Goal: Task Accomplishment & Management: Complete application form

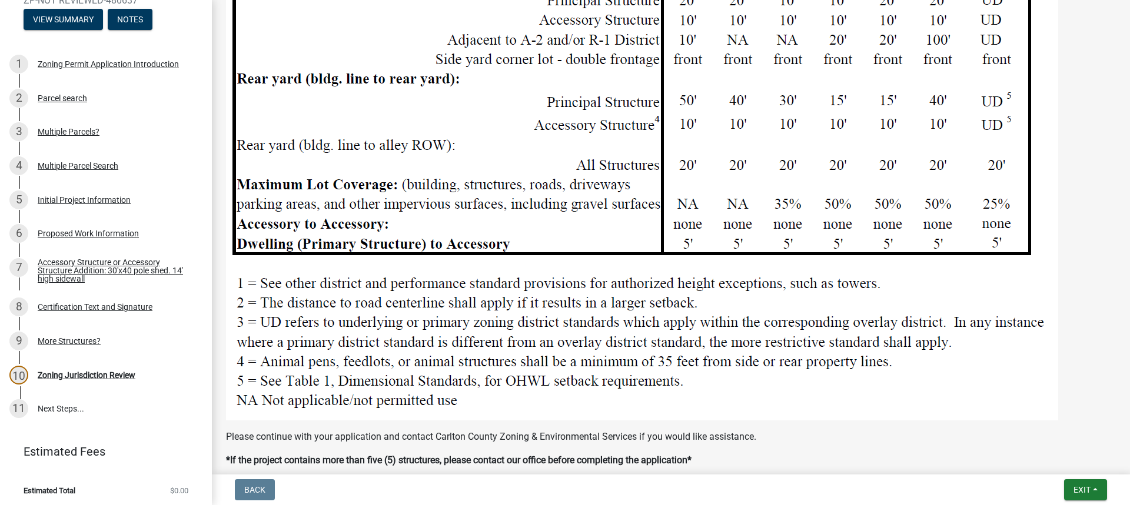
scroll to position [1084, 0]
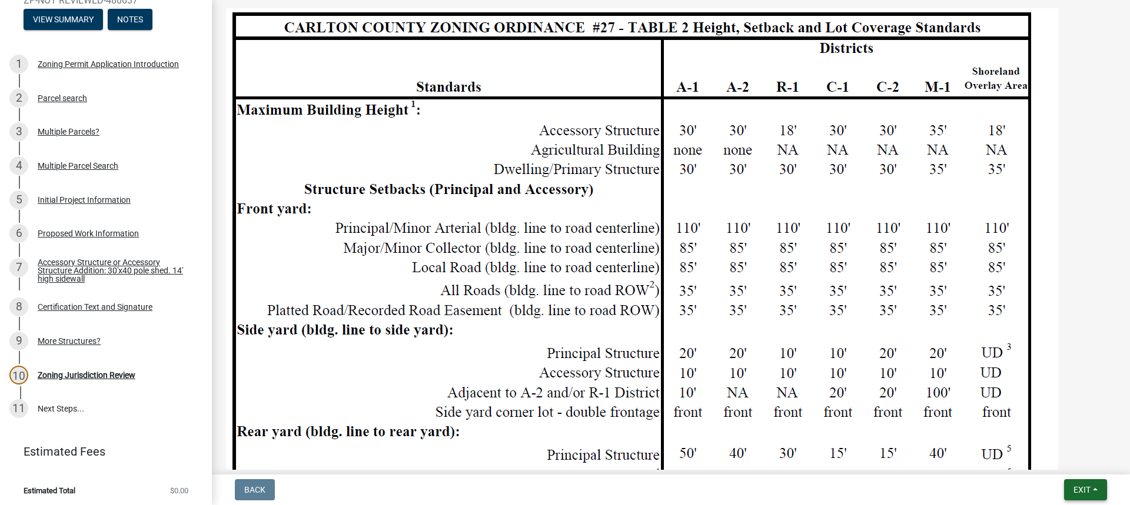
click at [1082, 489] on span "Exit" at bounding box center [1081, 489] width 17 height 9
click at [1061, 457] on button "Save & Exit" at bounding box center [1059, 459] width 94 height 28
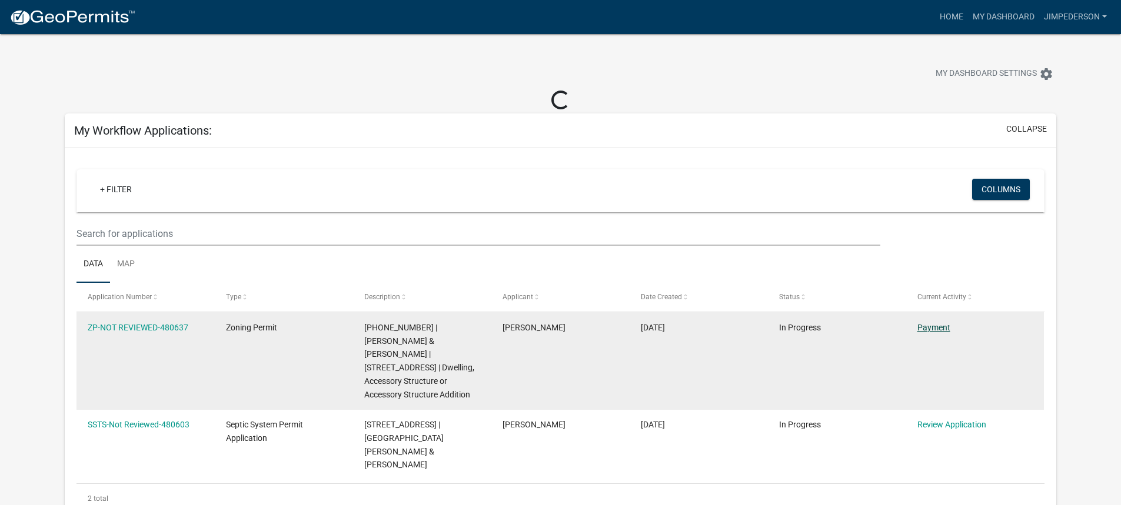
click at [936, 328] on datatable-body-cell "Payment" at bounding box center [974, 360] width 138 height 97
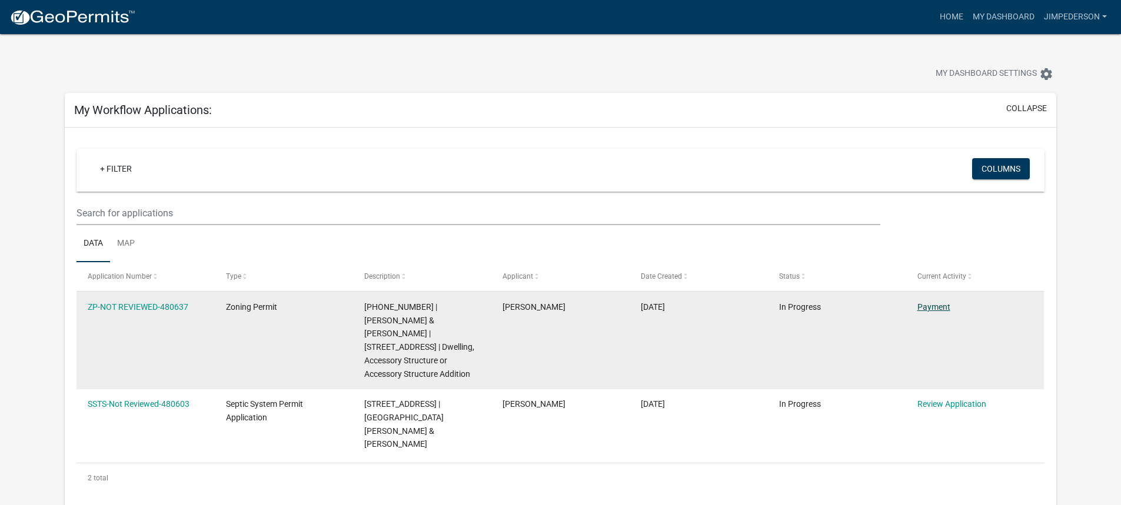
click at [942, 308] on link "Payment" at bounding box center [933, 306] width 33 height 9
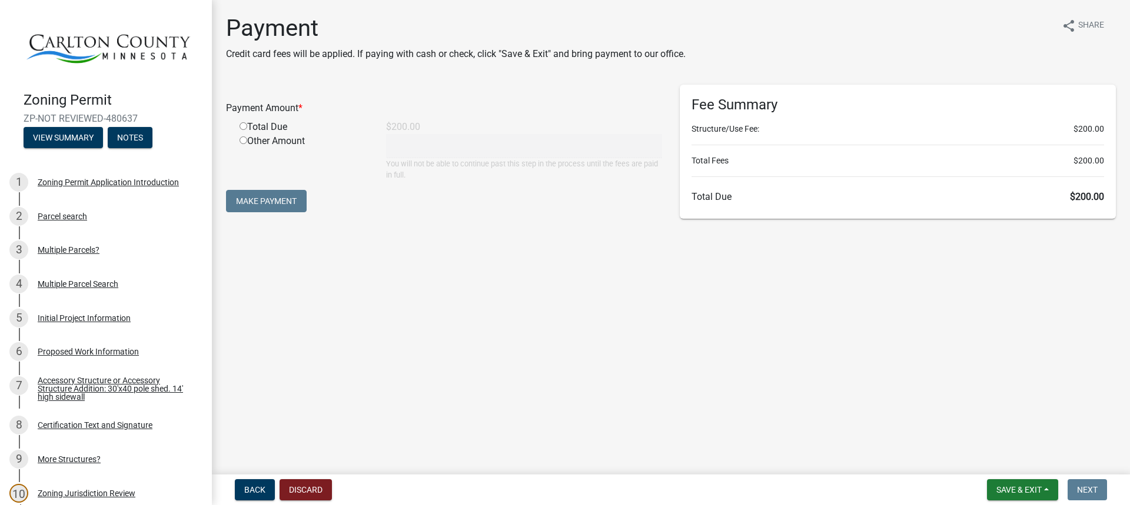
click at [244, 127] on input "radio" at bounding box center [243, 126] width 8 height 8
radio input "true"
type input "200"
click at [298, 196] on button "Make Payment" at bounding box center [266, 201] width 81 height 22
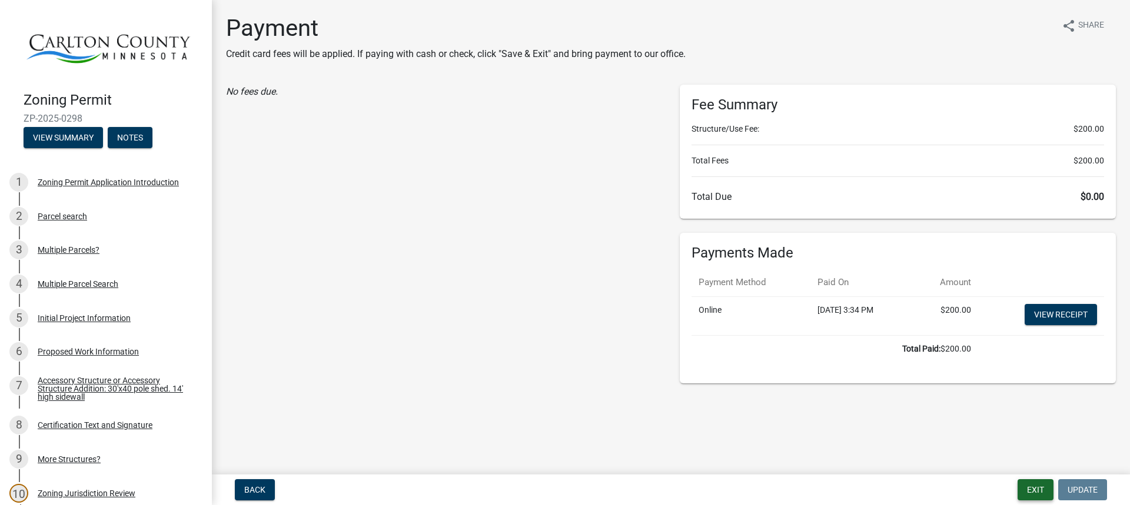
click at [1038, 488] on button "Exit" at bounding box center [1035, 489] width 36 height 21
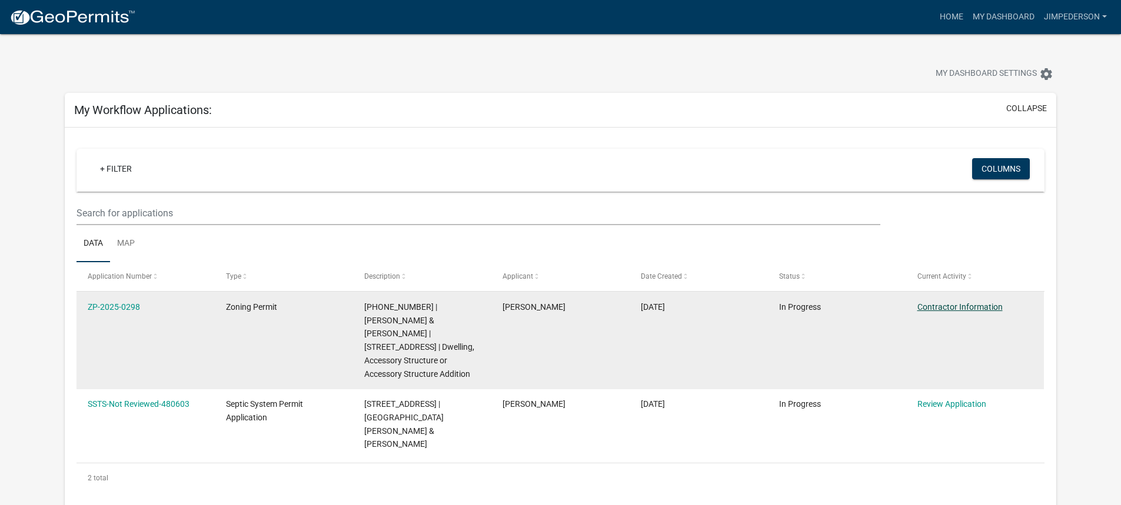
click at [959, 305] on link "Contractor Information" at bounding box center [959, 306] width 85 height 9
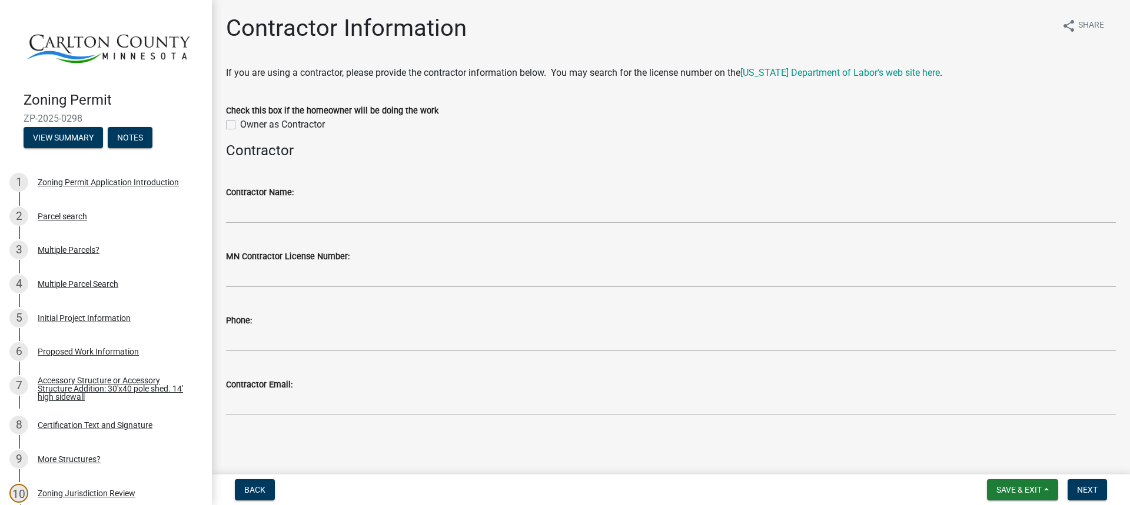
scroll to position [1, 0]
click at [240, 124] on label "Owner as Contractor" at bounding box center [282, 123] width 85 height 14
click at [240, 124] on input "Owner as Contractor" at bounding box center [244, 120] width 8 height 8
checkbox input "true"
click at [1081, 486] on span "Next" at bounding box center [1087, 489] width 21 height 9
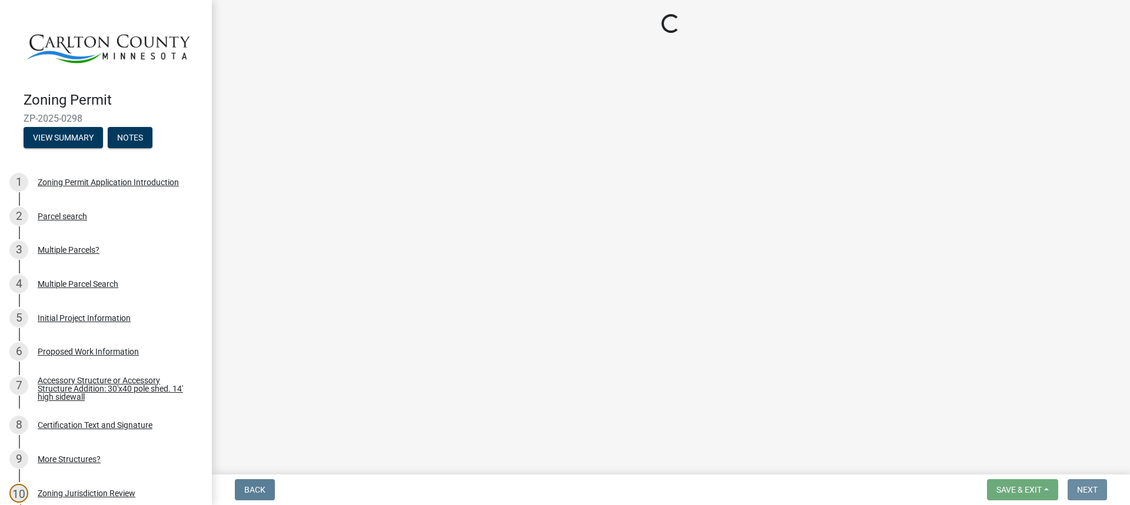
scroll to position [0, 0]
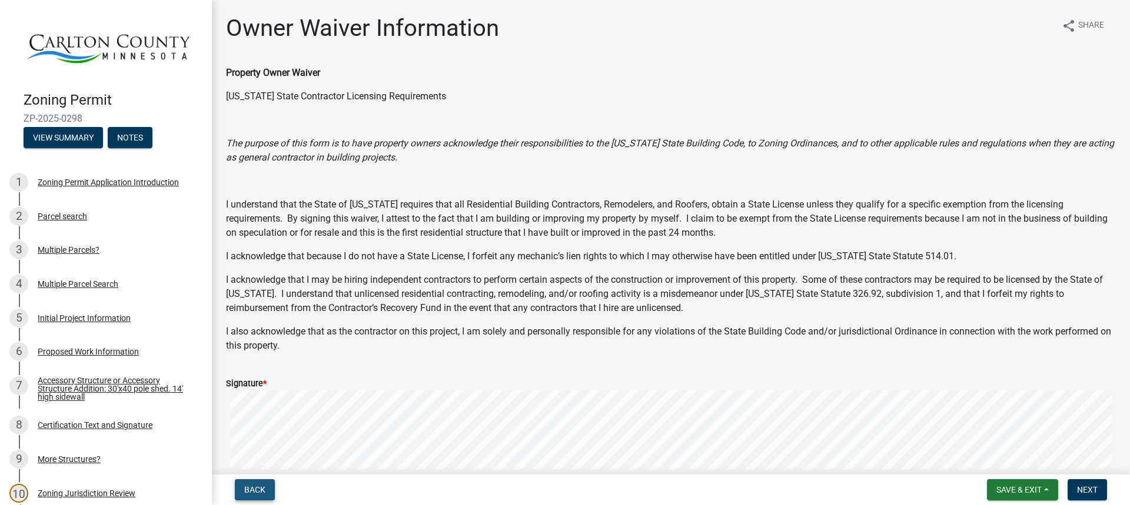
click at [251, 494] on span "Back" at bounding box center [254, 489] width 21 height 9
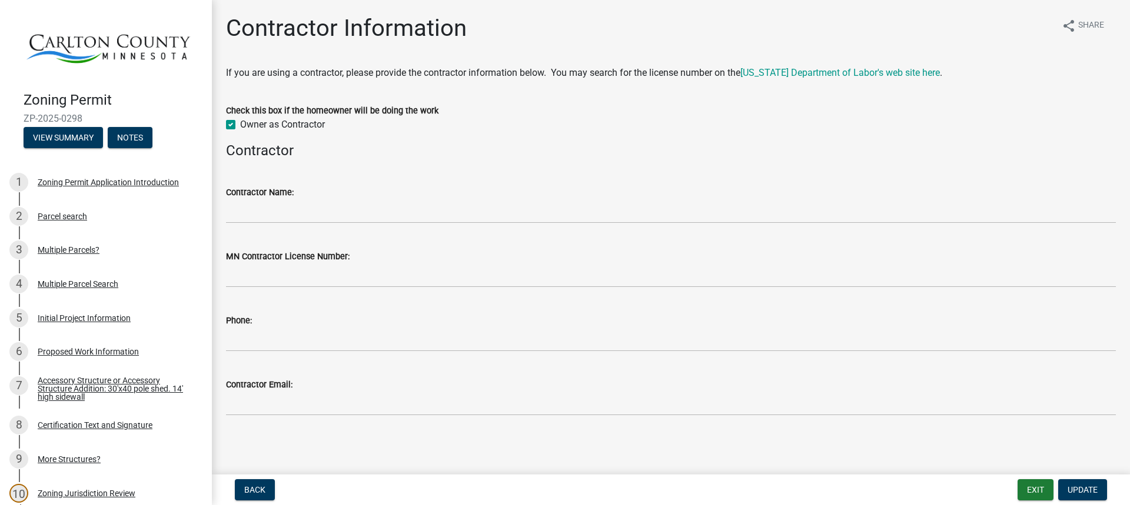
scroll to position [1, 0]
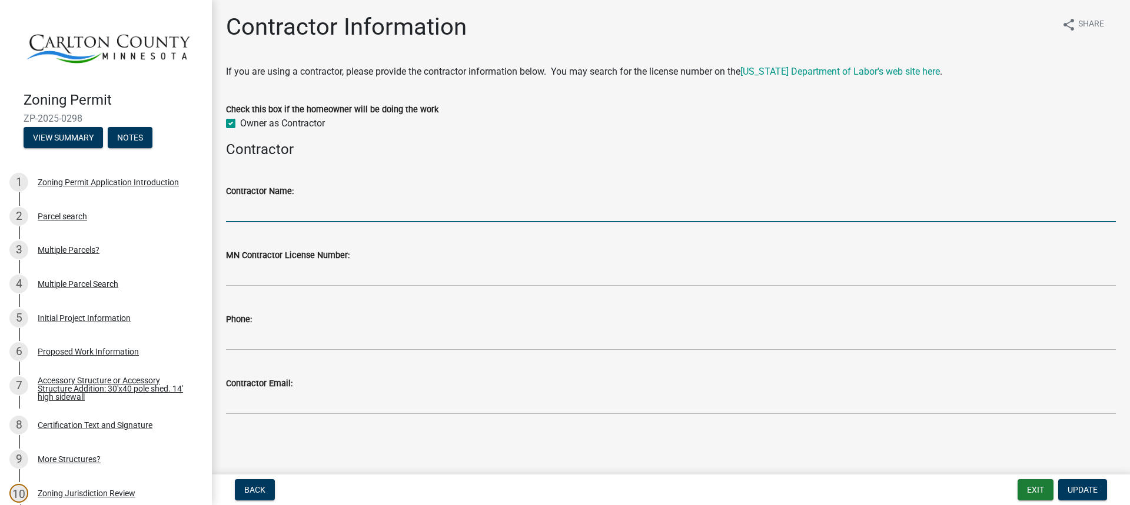
click at [345, 214] on input "Contractor Name:" at bounding box center [671, 210] width 890 height 24
click at [398, 212] on input "Contractor Name:" at bounding box center [671, 210] width 890 height 24
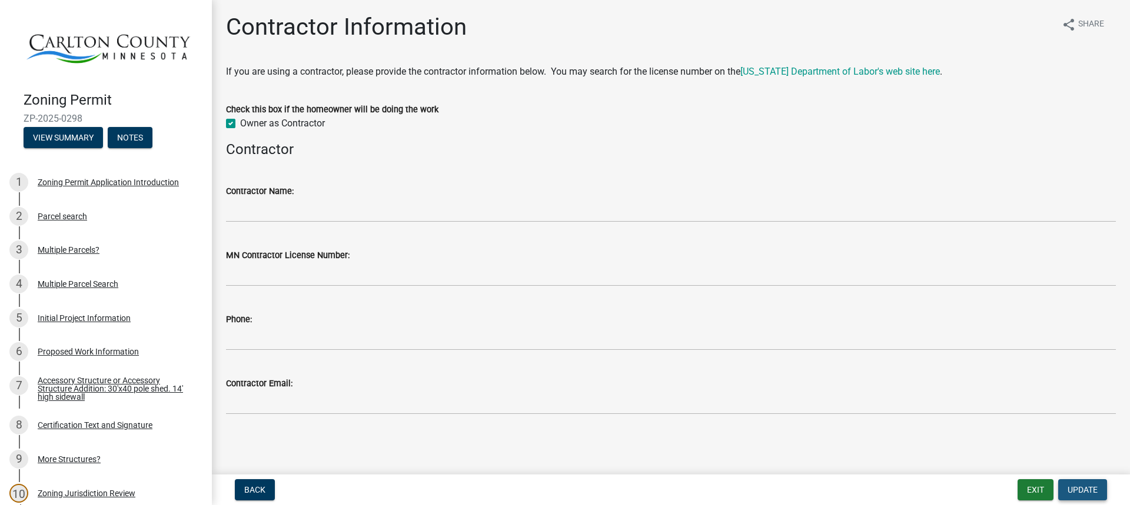
click at [1086, 488] on span "Update" at bounding box center [1082, 489] width 30 height 9
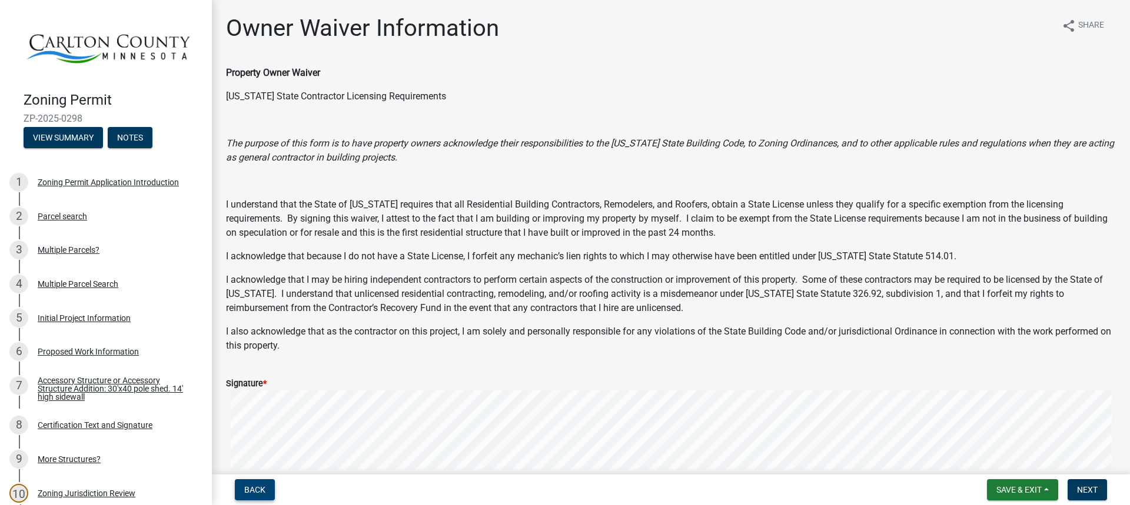
click at [255, 492] on span "Back" at bounding box center [254, 489] width 21 height 9
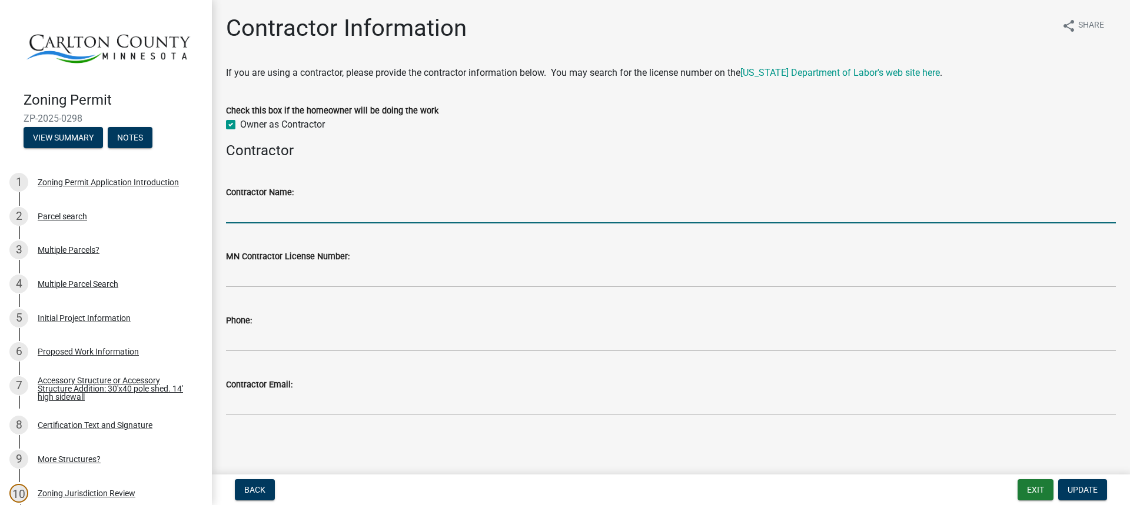
click at [321, 208] on input "Contractor Name:" at bounding box center [671, 211] width 890 height 24
